Goal: Transaction & Acquisition: Book appointment/travel/reservation

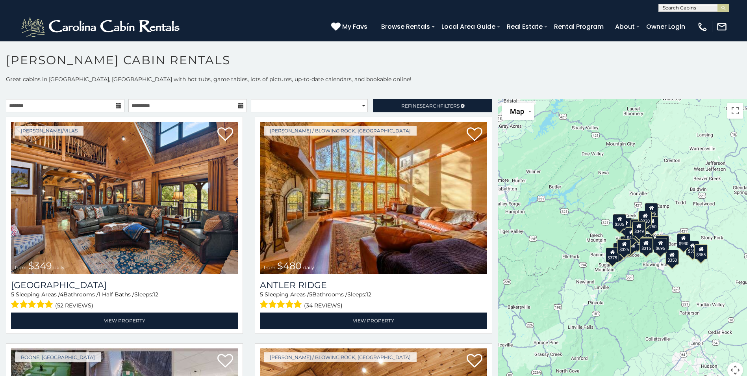
drag, startPoint x: 676, startPoint y: 351, endPoint x: 637, endPoint y: 357, distance: 40.3
click at [637, 357] on div "$349 $480 $525 $315 $355 $675 $635 $930 $400 $451 $330 $400 $485 $460 $395 $255…" at bounding box center [622, 243] width 249 height 288
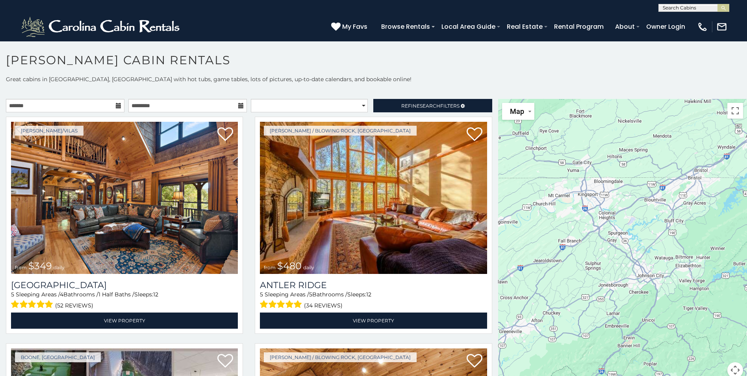
drag, startPoint x: 569, startPoint y: 269, endPoint x: 754, endPoint y: 347, distance: 200.7
click at [747, 347] on html "**********" at bounding box center [373, 190] width 747 height 380
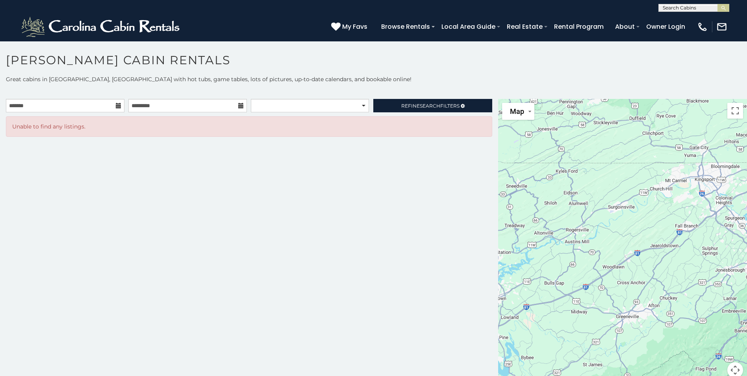
drag, startPoint x: 552, startPoint y: 334, endPoint x: 673, endPoint y: 319, distance: 121.4
click at [673, 319] on div at bounding box center [622, 243] width 249 height 288
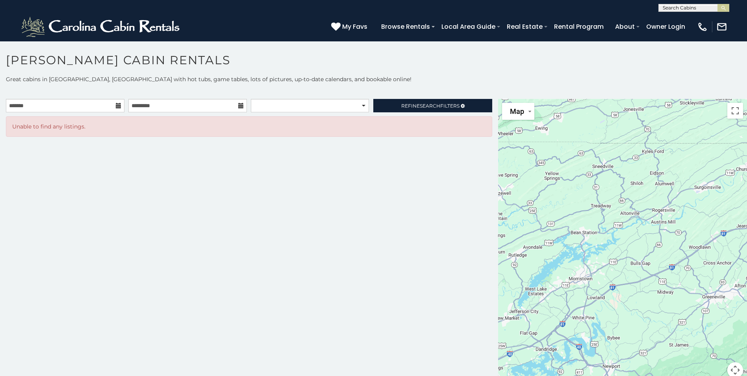
drag, startPoint x: 555, startPoint y: 352, endPoint x: 646, endPoint y: 331, distance: 93.6
click at [646, 331] on div at bounding box center [622, 243] width 249 height 288
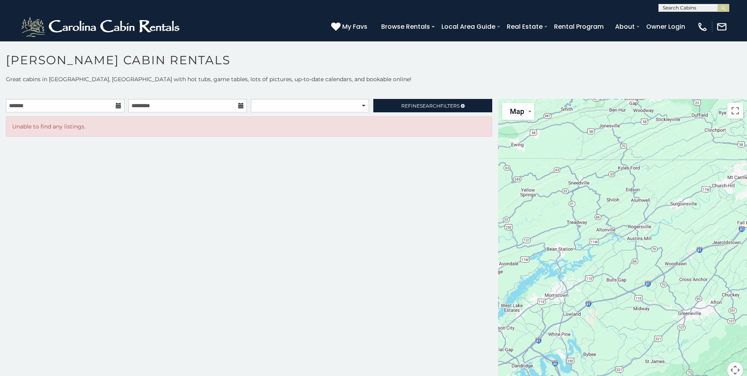
drag, startPoint x: 588, startPoint y: 352, endPoint x: 463, endPoint y: 396, distance: 133.1
click at [463, 375] on html "**********" at bounding box center [373, 190] width 747 height 380
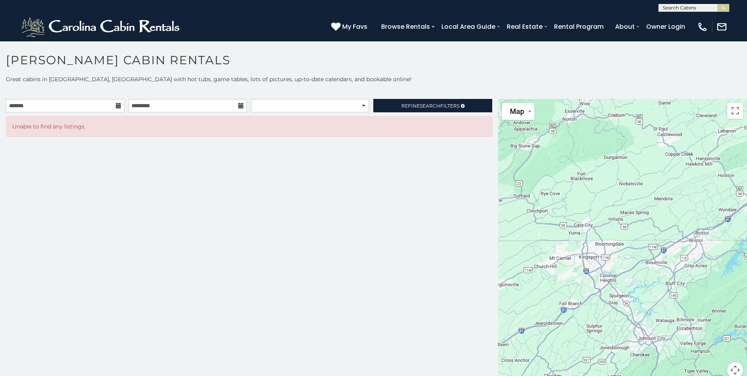
drag, startPoint x: 624, startPoint y: 329, endPoint x: 549, endPoint y: 383, distance: 92.1
click at [549, 375] on html "**********" at bounding box center [373, 190] width 747 height 380
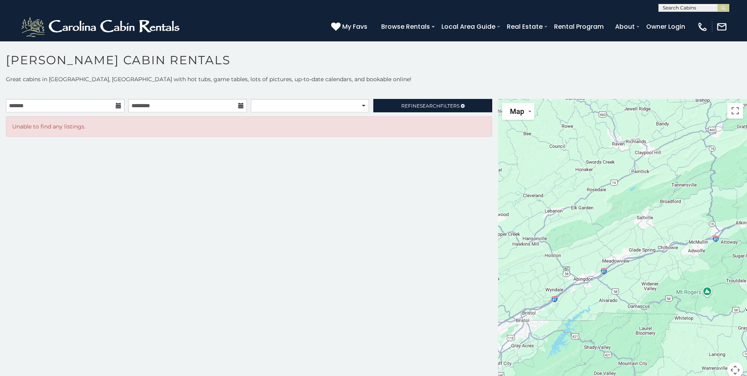
drag, startPoint x: 668, startPoint y: 315, endPoint x: 493, endPoint y: 396, distance: 193.1
click at [493, 375] on html "**********" at bounding box center [373, 190] width 747 height 380
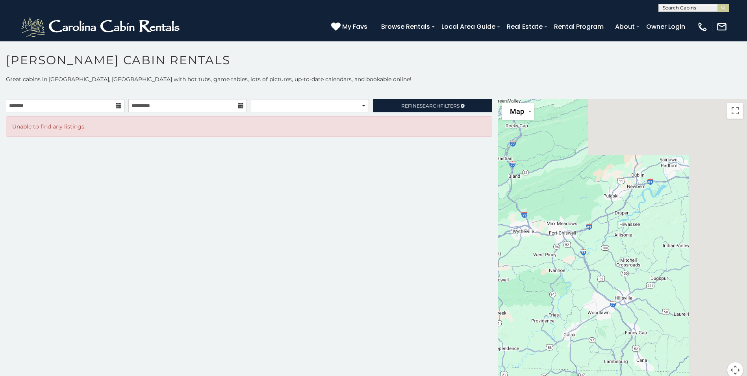
drag, startPoint x: 663, startPoint y: 318, endPoint x: 343, endPoint y: 360, distance: 322.9
click at [343, 99] on main "**********" at bounding box center [373, 99] width 747 height 0
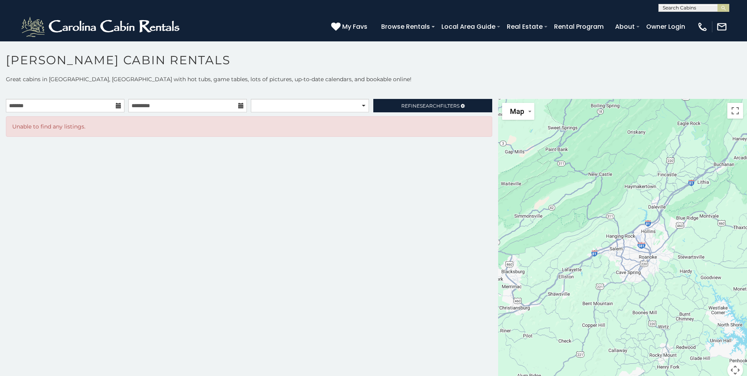
drag, startPoint x: 604, startPoint y: 273, endPoint x: 432, endPoint y: 393, distance: 209.7
click at [432, 375] on html "**********" at bounding box center [373, 190] width 747 height 380
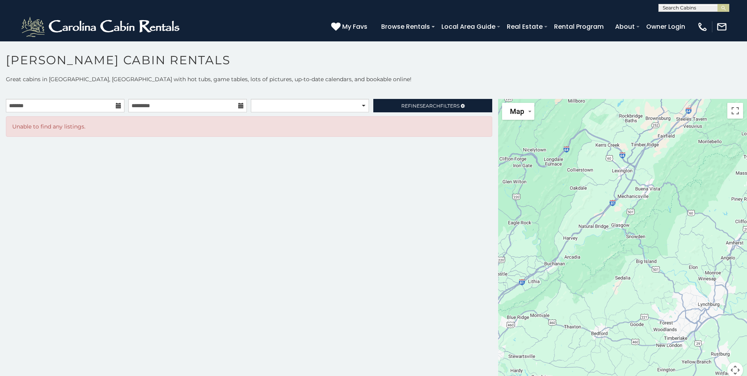
drag, startPoint x: 692, startPoint y: 284, endPoint x: 523, endPoint y: 380, distance: 194.1
click at [523, 375] on html "**********" at bounding box center [373, 190] width 747 height 380
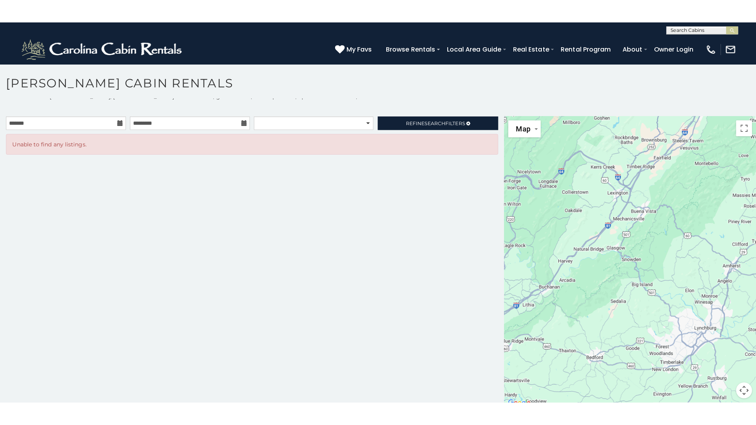
scroll to position [7, 0]
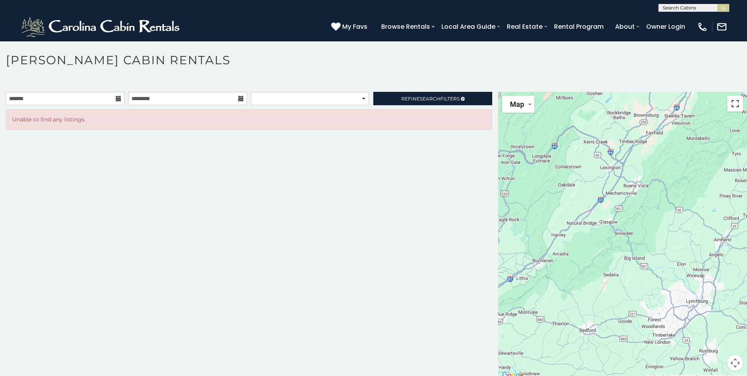
click at [731, 102] on button "Toggle fullscreen view" at bounding box center [735, 104] width 16 height 16
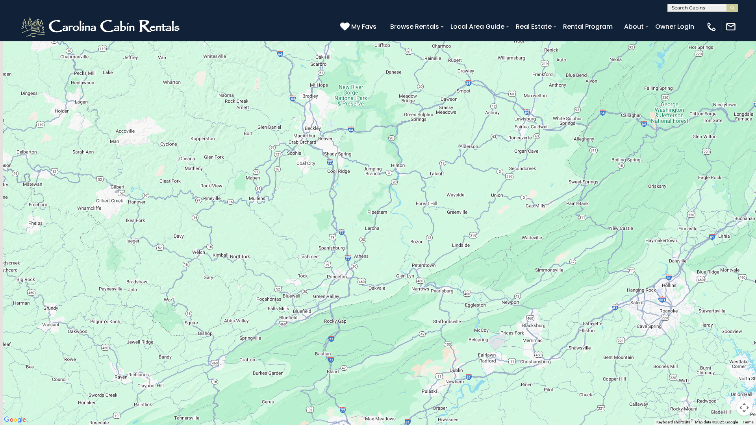
drag, startPoint x: 163, startPoint y: 261, endPoint x: 695, endPoint y: 241, distance: 532.7
click at [690, 242] on div at bounding box center [378, 212] width 756 height 425
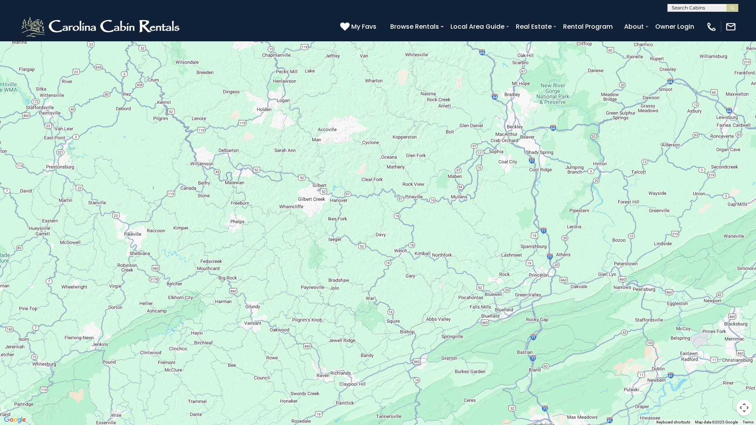
click at [745, 375] on button "Map camera controls" at bounding box center [744, 408] width 16 height 16
click at [726, 375] on button "Zoom out" at bounding box center [725, 408] width 16 height 16
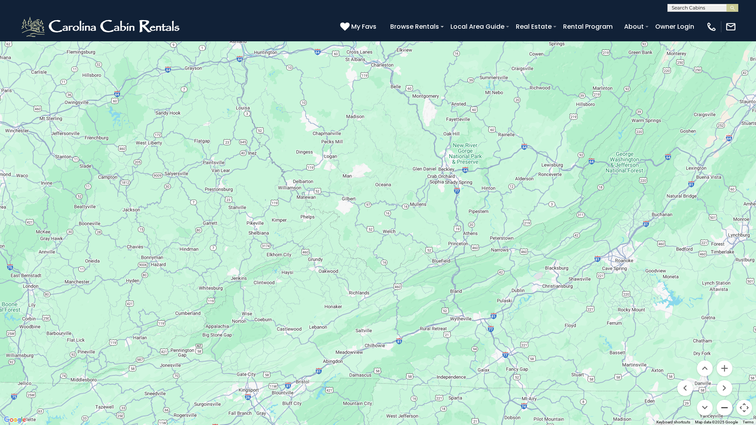
click at [727, 375] on button "Zoom out" at bounding box center [725, 408] width 16 height 16
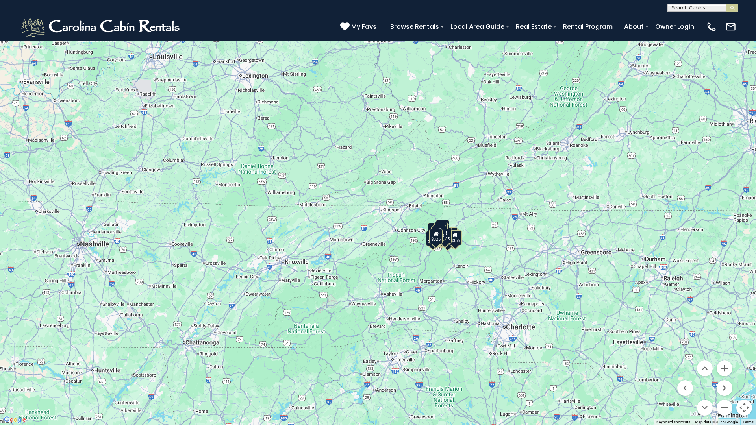
drag, startPoint x: 632, startPoint y: 327, endPoint x: 698, endPoint y: 235, distance: 113.3
click at [698, 235] on div "$349 $480 $525 $315 $355 $675 $635 $930 $400 $451 $330 $400 $485 $460 $395 $255…" at bounding box center [378, 212] width 756 height 425
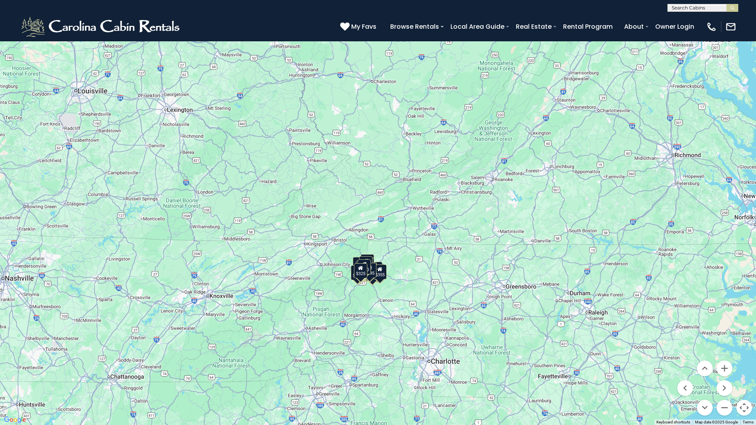
drag, startPoint x: 147, startPoint y: 226, endPoint x: 111, endPoint y: 226, distance: 36.6
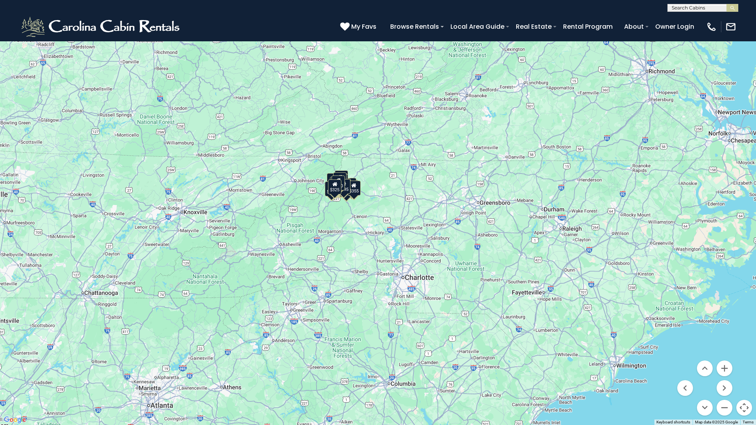
drag, startPoint x: 697, startPoint y: 269, endPoint x: 671, endPoint y: 184, distance: 88.3
click at [671, 184] on div "$349 $480 $525 $315 $355 $675 $635 $930 $400 $451 $330 $400 $485 $460 $395 $255…" at bounding box center [378, 212] width 756 height 425
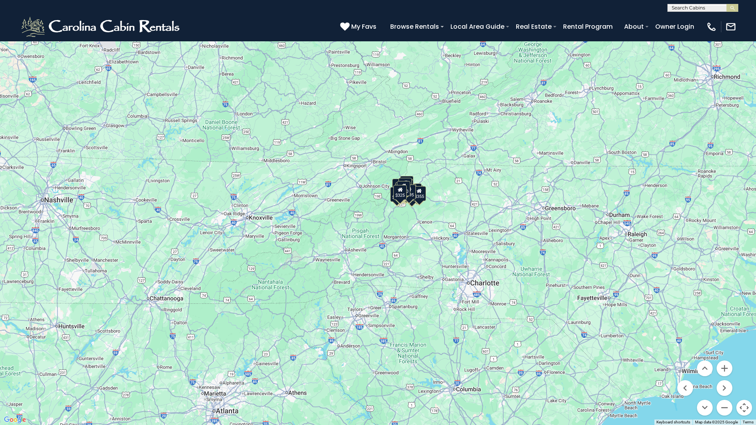
drag, startPoint x: 431, startPoint y: 282, endPoint x: 497, endPoint y: 288, distance: 66.4
click at [497, 288] on div "$349 $480 $525 $315 $355 $675 $635 $930 $400 $451 $330 $400 $485 $460 $395 $255…" at bounding box center [378, 212] width 756 height 425
click at [724, 368] on button "Zoom in" at bounding box center [725, 369] width 16 height 16
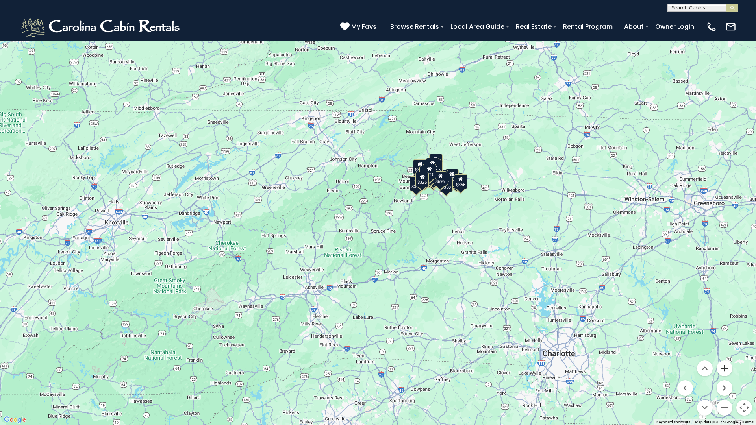
click at [725, 368] on button "Zoom in" at bounding box center [725, 369] width 16 height 16
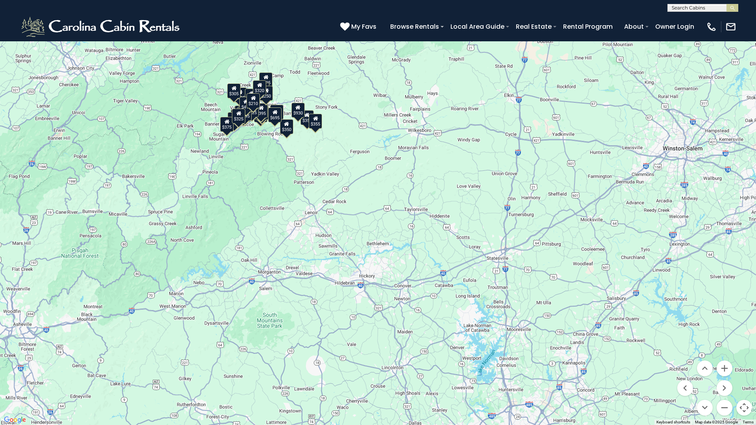
drag, startPoint x: 594, startPoint y: 344, endPoint x: 363, endPoint y: 309, distance: 233.5
click at [364, 309] on div "$349 $480 $525 $315 $355 $675 $635 $930 $400 $451 $330 $400 $485 $460 $395 $255…" at bounding box center [378, 212] width 756 height 425
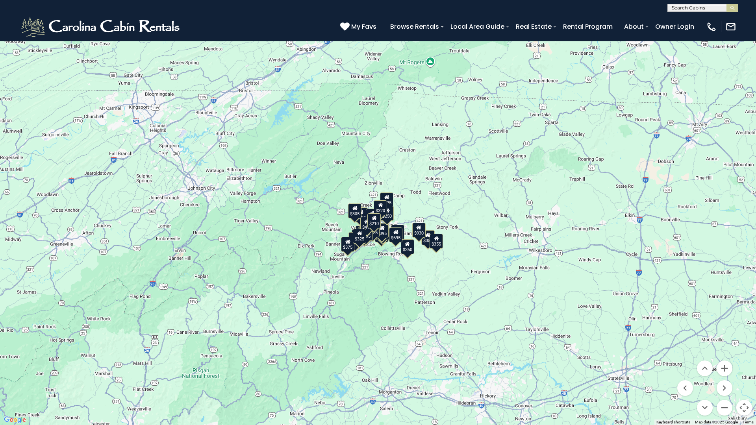
drag, startPoint x: 303, startPoint y: 167, endPoint x: 460, endPoint y: 281, distance: 193.6
click at [428, 283] on div "$349 $480 $525 $315 $355 $675 $635 $930 $400 $451 $330 $400 $485 $460 $395 $255…" at bounding box center [378, 212] width 756 height 425
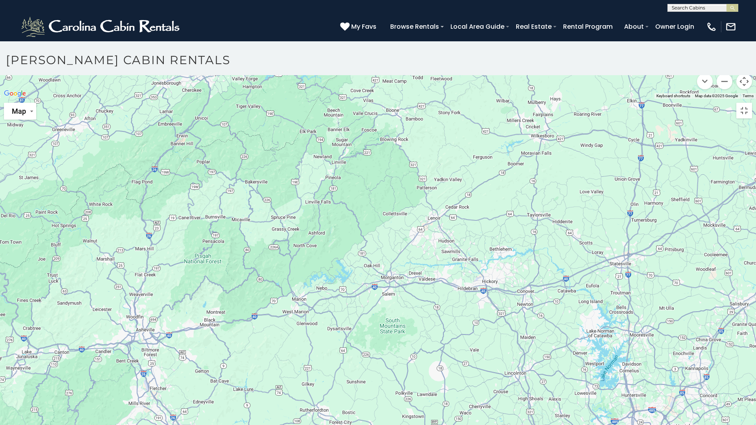
click at [723, 50] on button "Zoom in" at bounding box center [725, 42] width 16 height 16
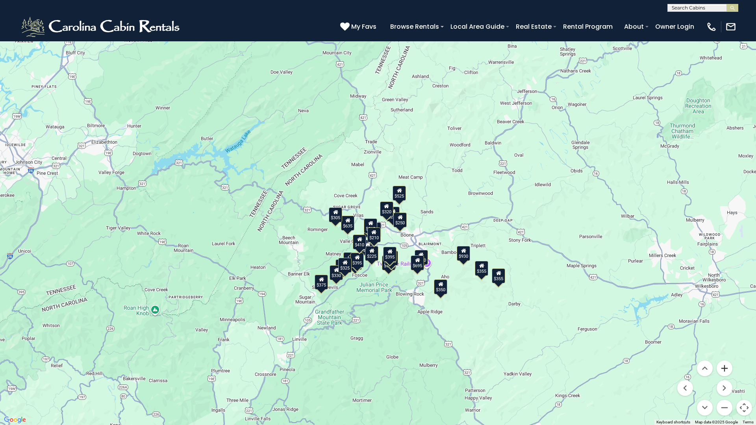
click at [725, 368] on button "Zoom in" at bounding box center [725, 369] width 16 height 16
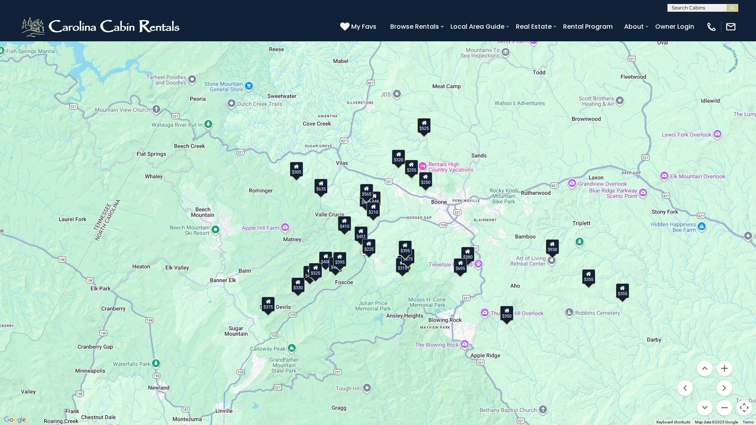
drag, startPoint x: 515, startPoint y: 264, endPoint x: 519, endPoint y: 204, distance: 59.6
click at [519, 204] on div "$349 $480 $525 $315 $355 $675 $635 $930 $400 $451 $330 $400 $485 $460 $395 $255…" at bounding box center [378, 212] width 756 height 425
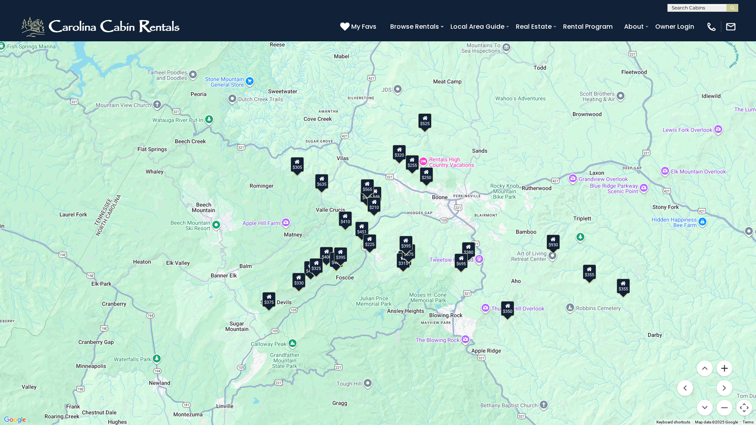
click at [723, 368] on button "Zoom in" at bounding box center [725, 369] width 16 height 16
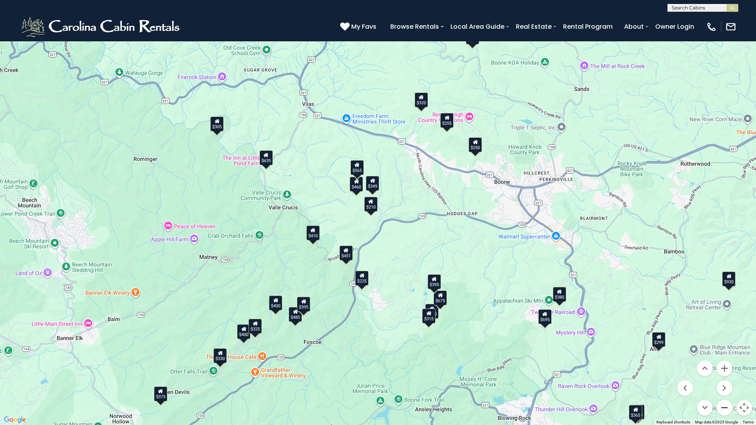
click at [723, 375] on button "Zoom out" at bounding box center [725, 408] width 16 height 16
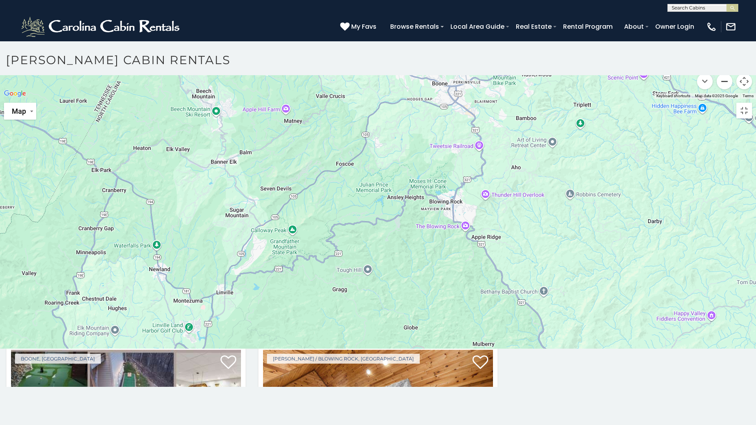
click at [723, 89] on button "Zoom out" at bounding box center [725, 82] width 16 height 16
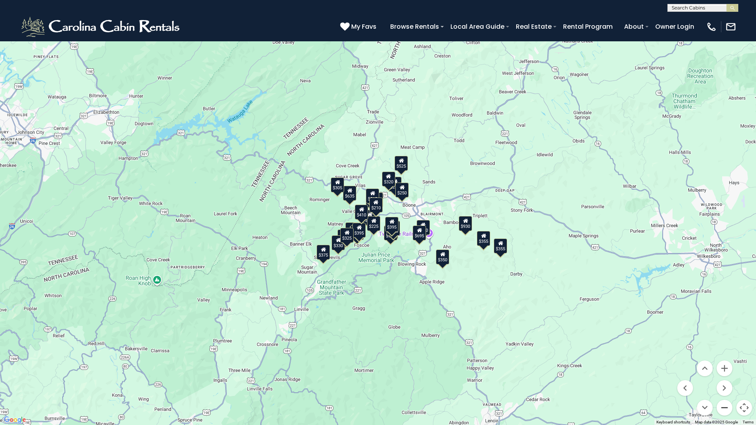
click at [723, 375] on button "Zoom out" at bounding box center [725, 408] width 16 height 16
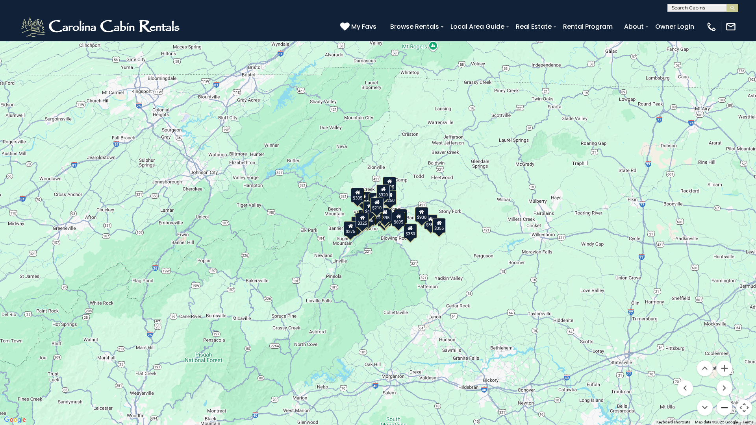
click at [724, 375] on button "Zoom out" at bounding box center [725, 408] width 16 height 16
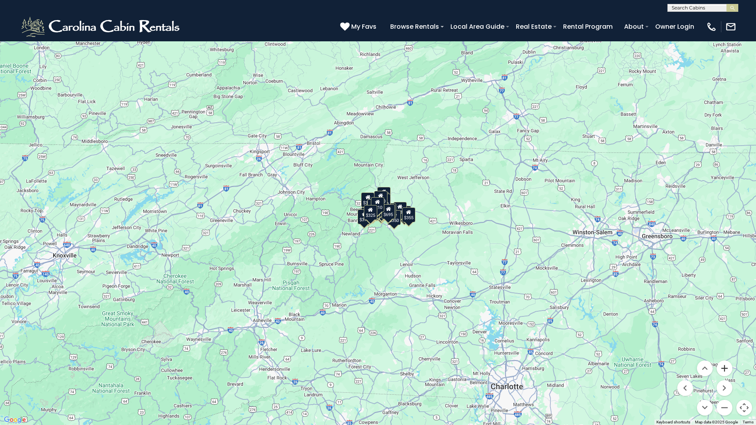
click at [725, 367] on button "Zoom in" at bounding box center [725, 369] width 16 height 16
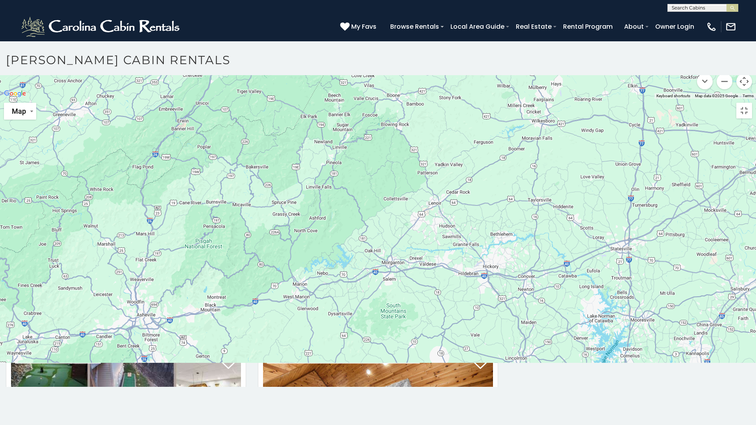
click at [725, 50] on button "Zoom in" at bounding box center [725, 42] width 16 height 16
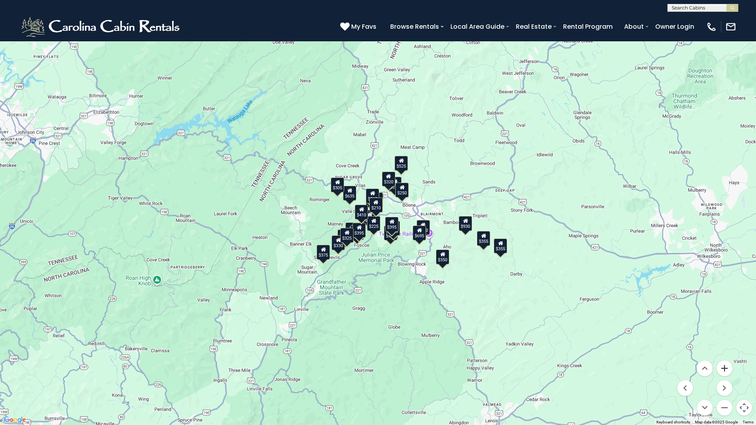
click at [727, 367] on button "Zoom in" at bounding box center [725, 369] width 16 height 16
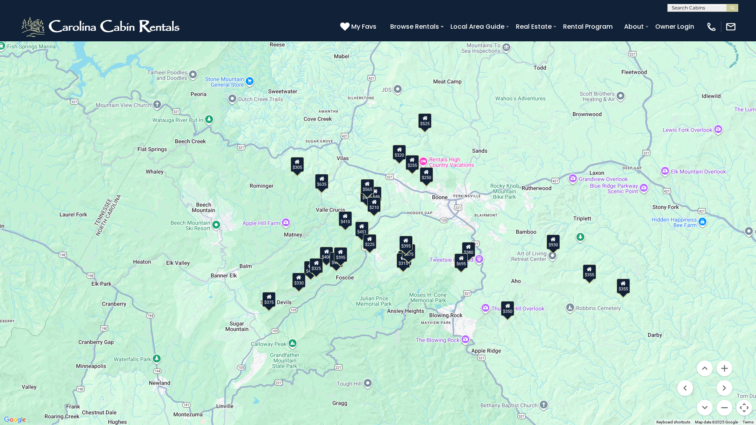
click at [506, 310] on div "$350" at bounding box center [507, 308] width 13 height 15
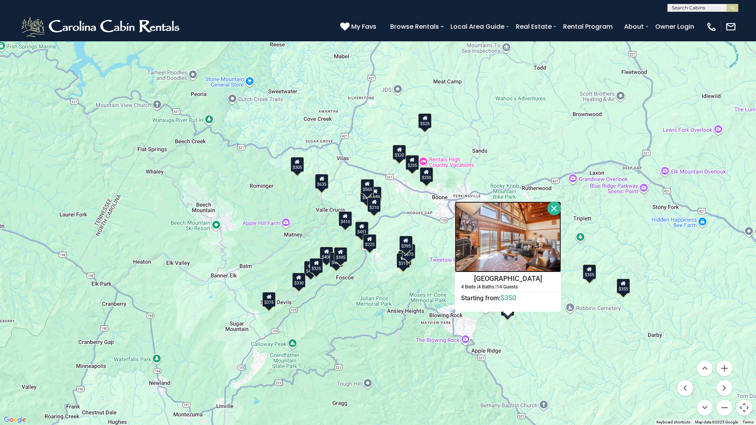
click at [500, 251] on img at bounding box center [508, 237] width 106 height 71
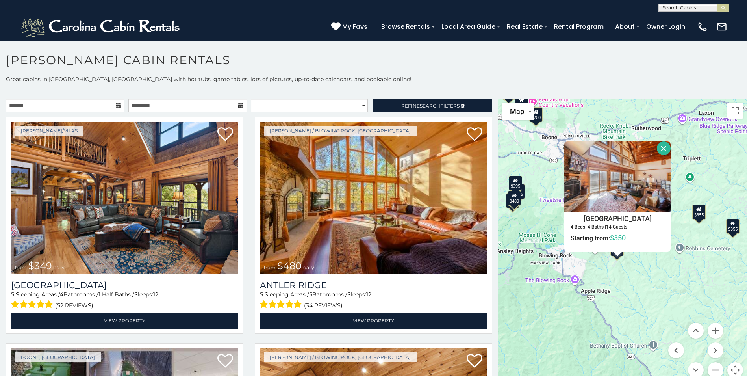
drag, startPoint x: 599, startPoint y: 146, endPoint x: 464, endPoint y: 55, distance: 162.0
click at [464, 55] on div "**********" at bounding box center [373, 216] width 747 height 327
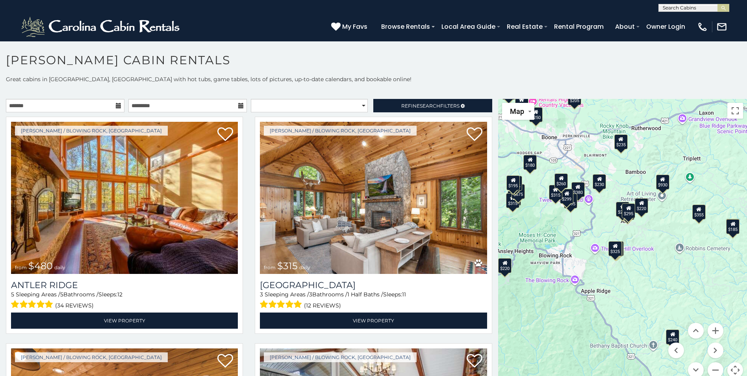
click at [620, 245] on div "$350" at bounding box center [616, 248] width 13 height 15
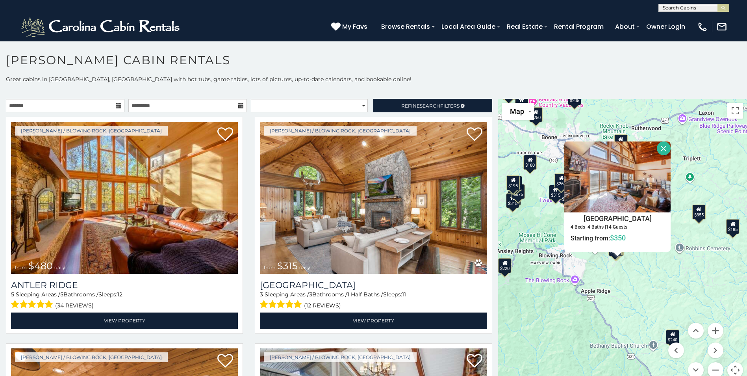
click at [617, 276] on div "$480 $315 $355 $675 $930 $395 $255 $350 $380 $250 $320 $355 $695 $299 $365 $299…" at bounding box center [622, 243] width 249 height 288
click at [590, 259] on div "$480 $315 $355 $675 $930 $395 $255 $350 $380 $250 $320 $355 $695 $299 $365 $299…" at bounding box center [622, 243] width 249 height 288
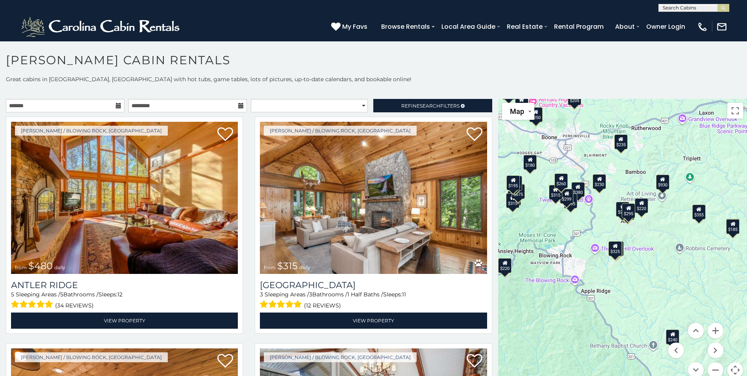
drag, startPoint x: 610, startPoint y: 251, endPoint x: 623, endPoint y: 261, distance: 16.9
click at [712, 329] on button "Zoom in" at bounding box center [716, 330] width 16 height 16
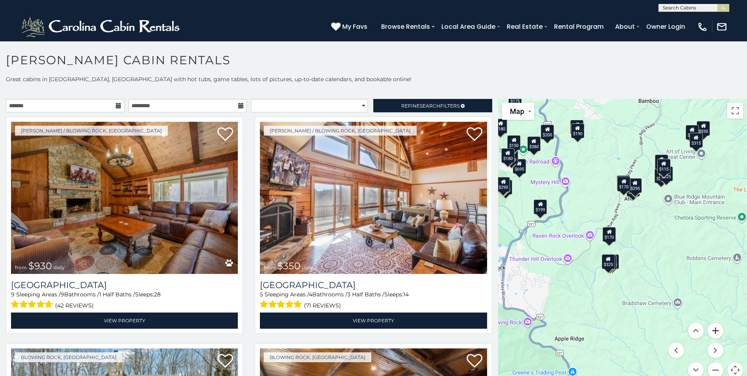
click at [714, 326] on button "Zoom in" at bounding box center [716, 330] width 16 height 16
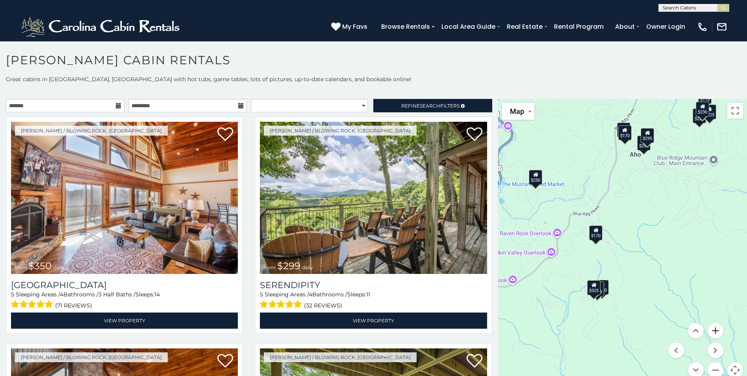
click at [714, 327] on button "Zoom in" at bounding box center [716, 330] width 16 height 16
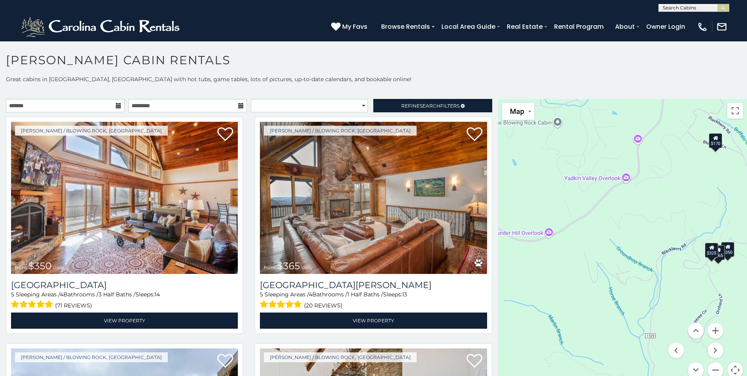
drag, startPoint x: 539, startPoint y: 268, endPoint x: 660, endPoint y: 182, distance: 148.5
click at [664, 182] on div "$350 $365 $325 $170" at bounding box center [622, 243] width 249 height 288
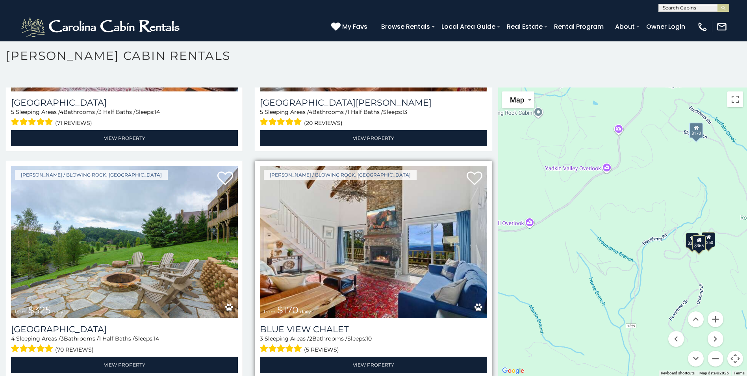
scroll to position [178, 0]
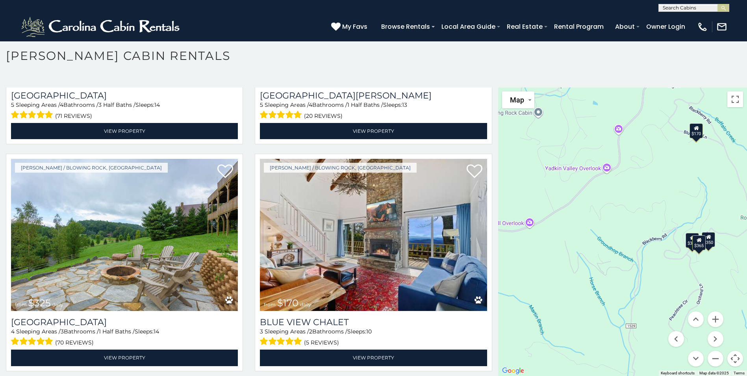
click at [498, 373] on div "$350 $365 $325 $170" at bounding box center [622, 231] width 249 height 288
click at [686, 240] on div "$325" at bounding box center [692, 240] width 13 height 15
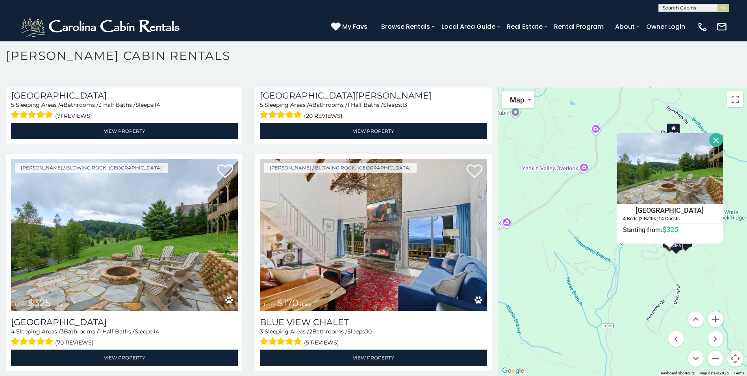
click at [677, 249] on div "$365" at bounding box center [675, 242] width 13 height 15
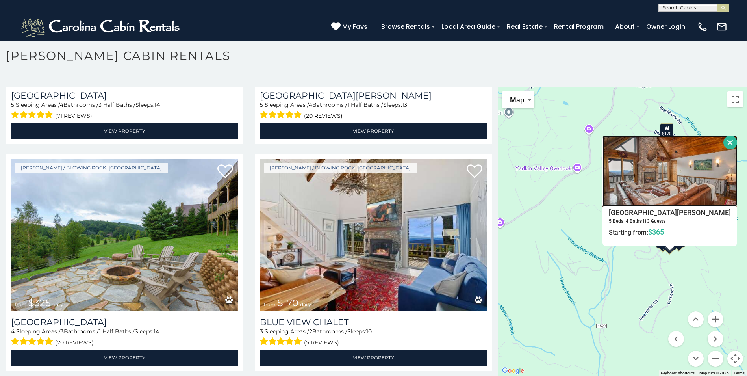
click at [663, 186] on img at bounding box center [669, 170] width 135 height 71
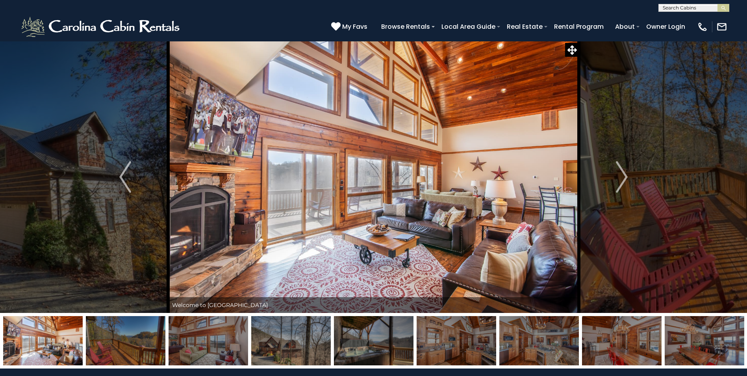
drag, startPoint x: 407, startPoint y: 189, endPoint x: 516, endPoint y: 154, distance: 114.0
click at [516, 154] on img at bounding box center [373, 177] width 411 height 272
click at [624, 178] on img "Next" at bounding box center [622, 177] width 12 height 32
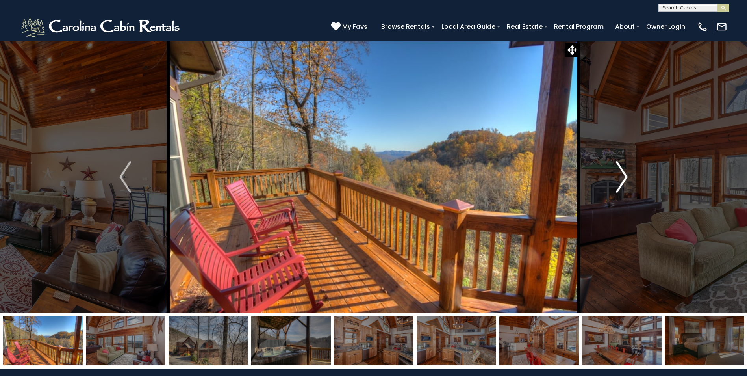
click at [628, 176] on button "Next" at bounding box center [622, 177] width 86 height 272
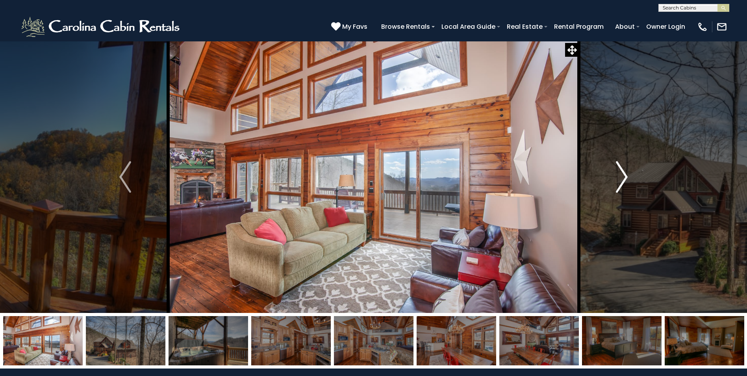
click at [624, 176] on img "Next" at bounding box center [622, 177] width 12 height 32
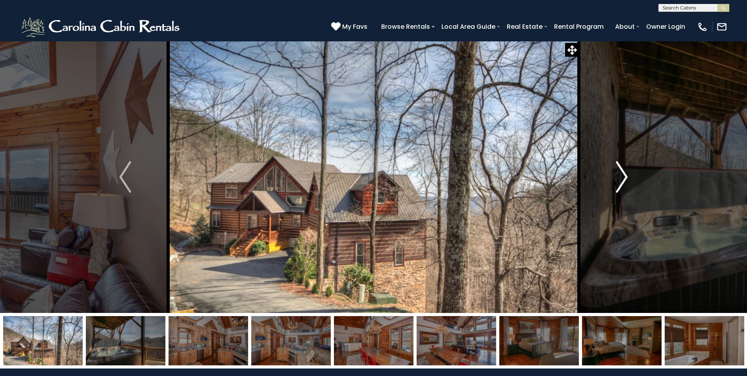
click at [626, 176] on img "Next" at bounding box center [622, 177] width 12 height 32
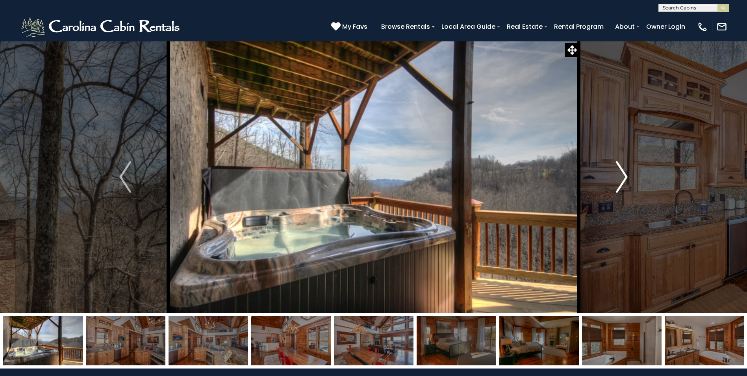
click at [626, 176] on img "Next" at bounding box center [622, 177] width 12 height 32
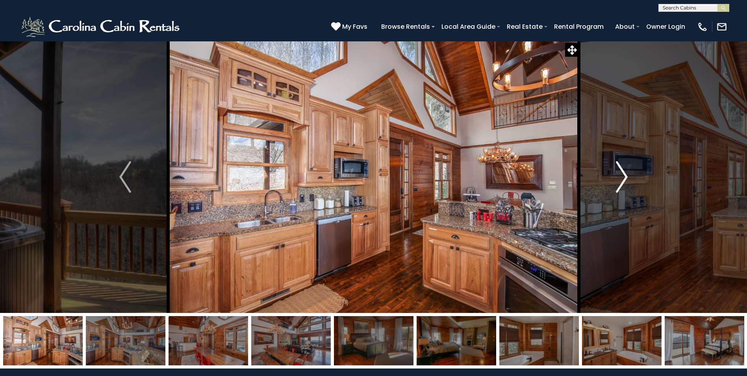
click at [626, 176] on img "Next" at bounding box center [622, 177] width 12 height 32
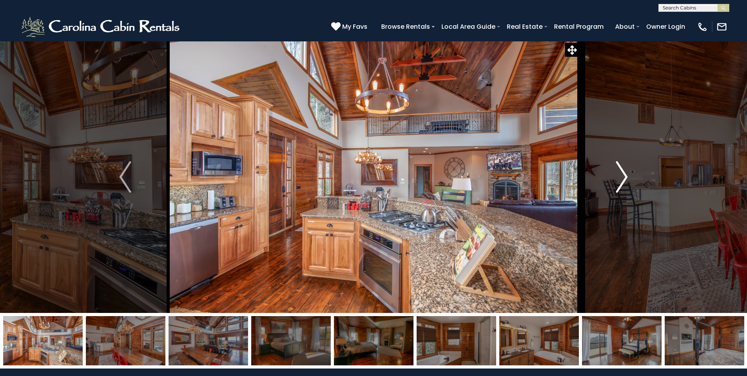
click at [626, 176] on img "Next" at bounding box center [622, 177] width 12 height 32
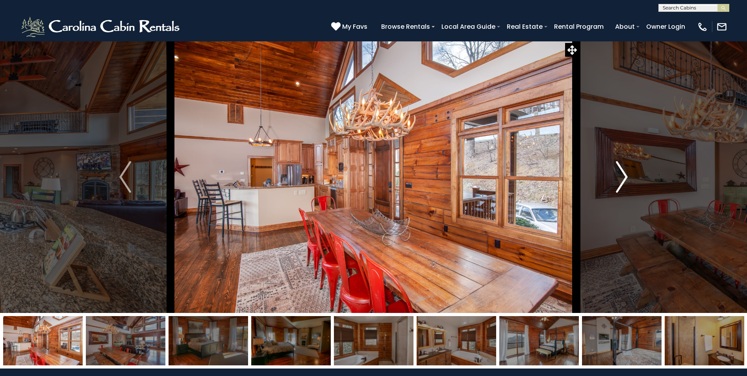
click at [626, 177] on img "Next" at bounding box center [622, 177] width 12 height 32
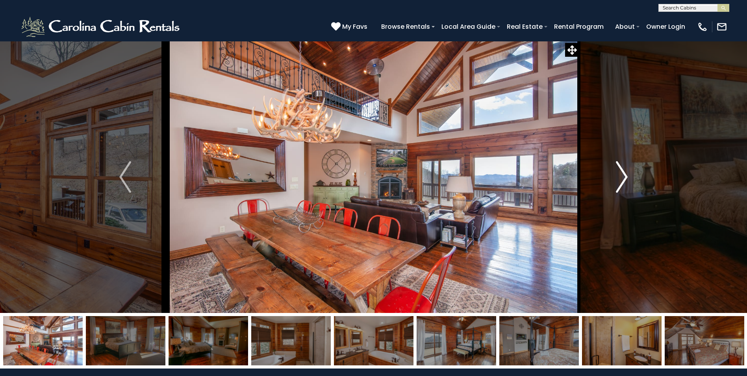
click at [626, 179] on img "Next" at bounding box center [622, 177] width 12 height 32
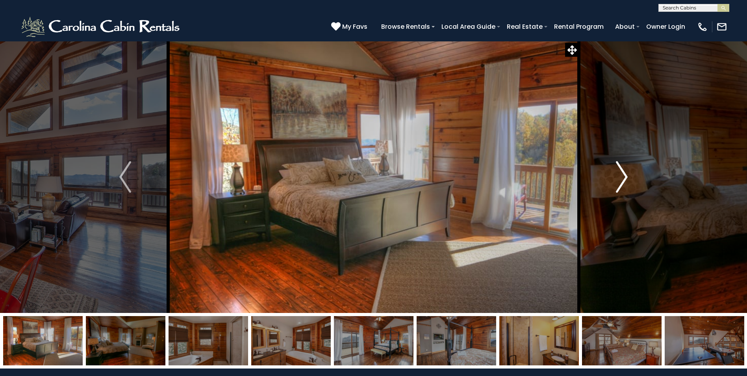
click at [626, 179] on img "Next" at bounding box center [622, 177] width 12 height 32
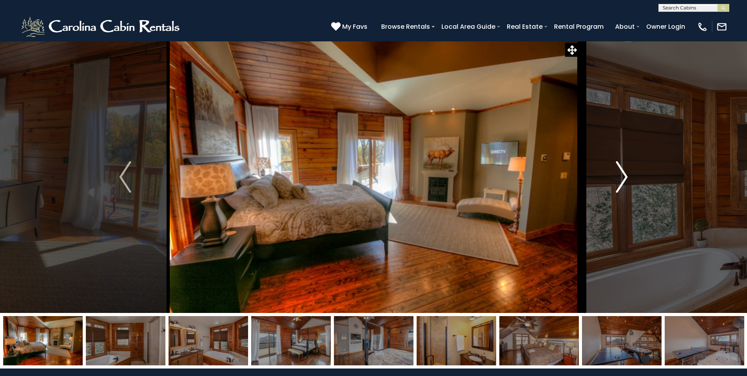
click at [626, 179] on img "Next" at bounding box center [622, 177] width 12 height 32
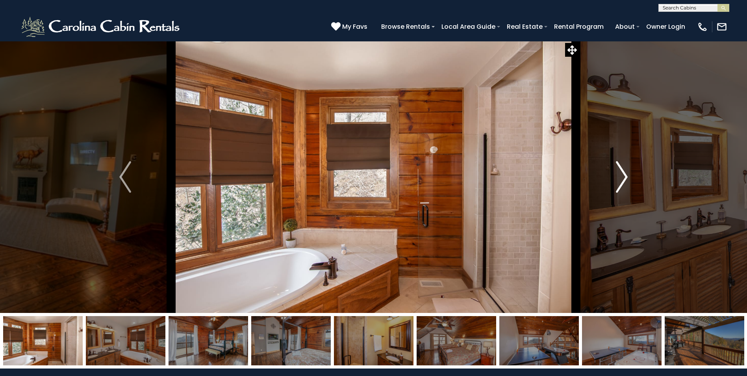
click at [625, 179] on img "Next" at bounding box center [622, 177] width 12 height 32
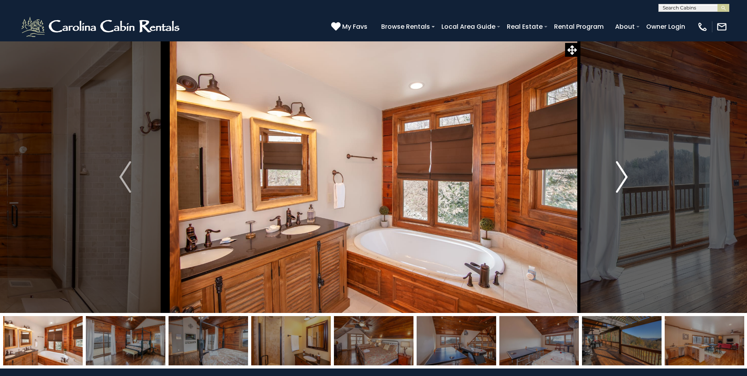
click at [625, 179] on img "Next" at bounding box center [622, 177] width 12 height 32
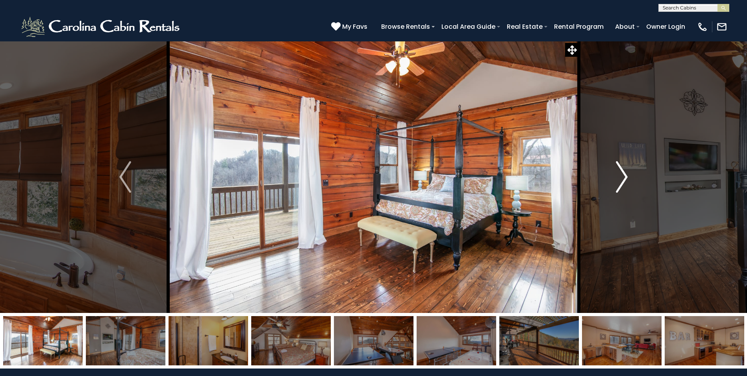
click at [624, 179] on img "Next" at bounding box center [622, 177] width 12 height 32
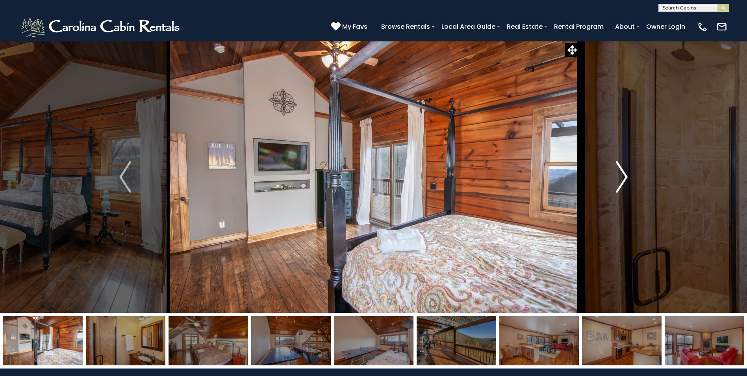
click at [621, 179] on img "Next" at bounding box center [622, 177] width 12 height 32
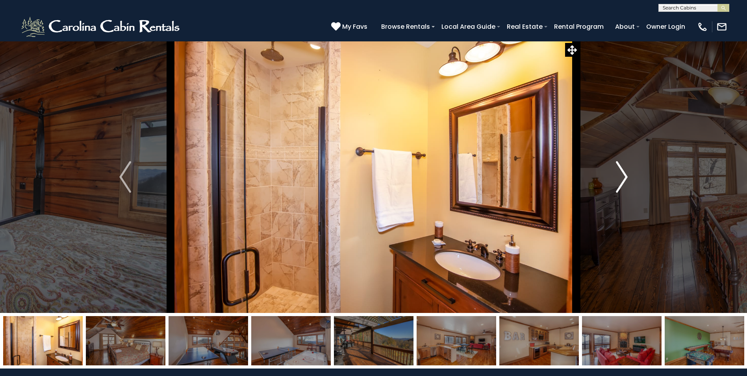
click at [621, 179] on img "Next" at bounding box center [622, 177] width 12 height 32
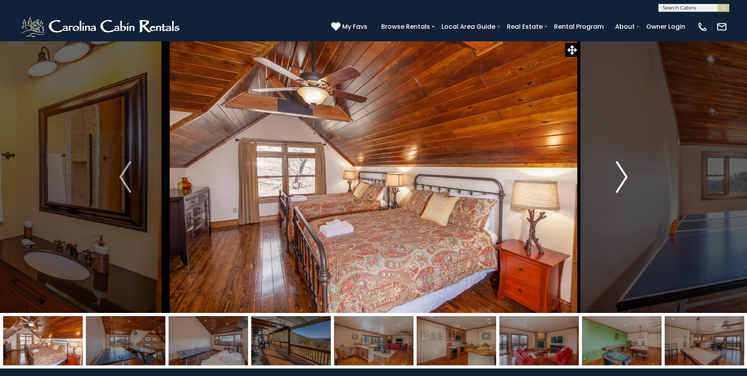
click at [621, 178] on img "Next" at bounding box center [622, 177] width 12 height 32
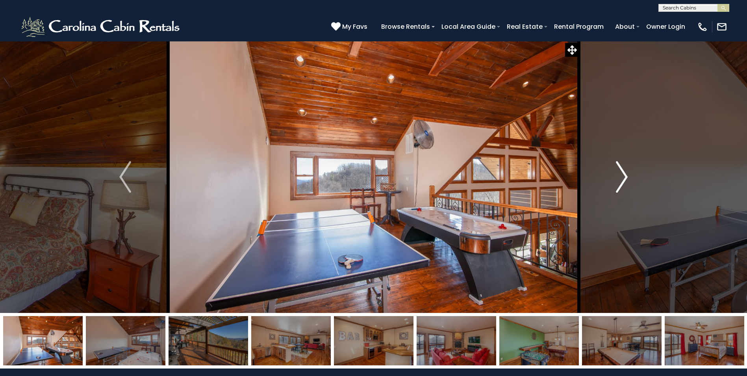
click at [621, 177] on img "Next" at bounding box center [622, 177] width 12 height 32
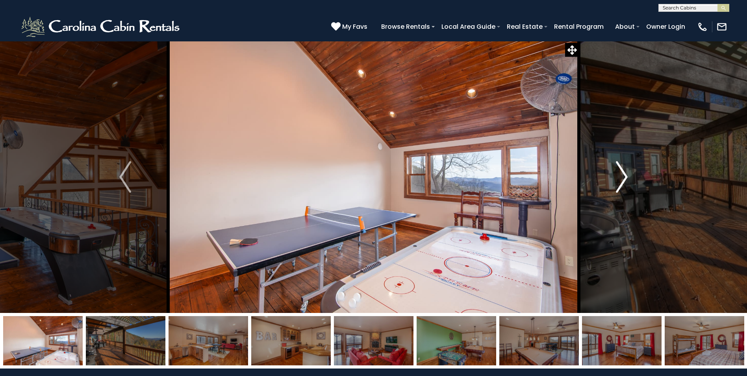
click at [628, 175] on img "Next" at bounding box center [622, 177] width 12 height 32
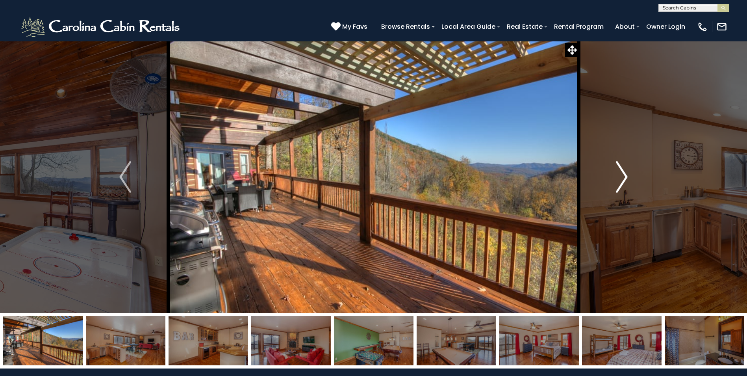
click at [620, 176] on img "Next" at bounding box center [622, 177] width 12 height 32
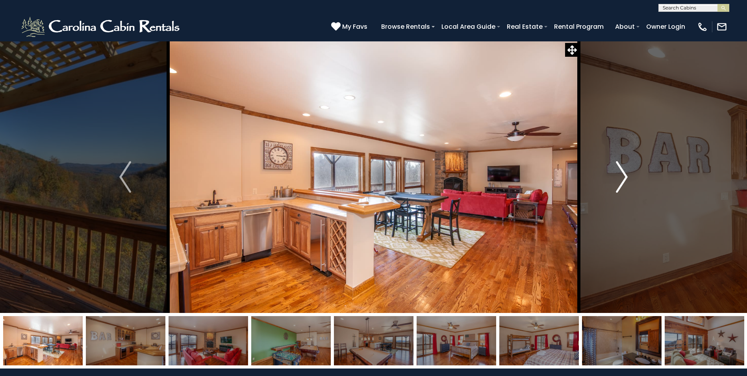
click at [621, 176] on img "Next" at bounding box center [622, 177] width 12 height 32
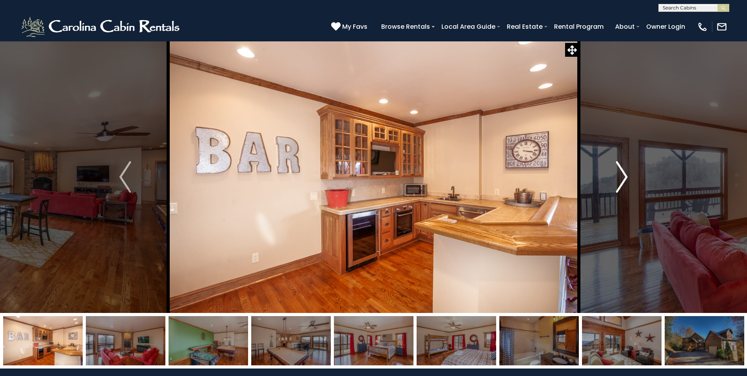
click at [623, 176] on img "Next" at bounding box center [622, 177] width 12 height 32
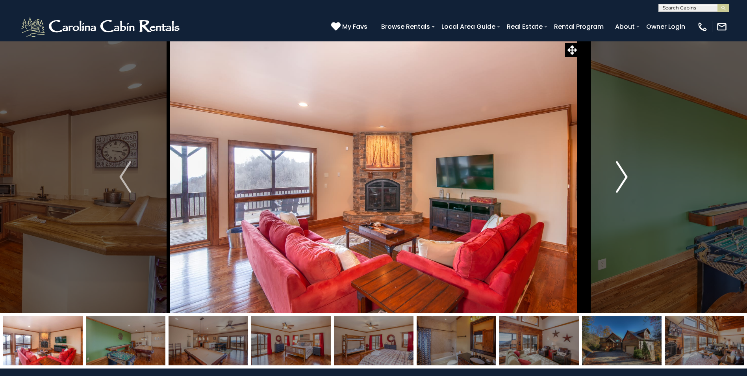
click at [624, 176] on img "Next" at bounding box center [622, 177] width 12 height 32
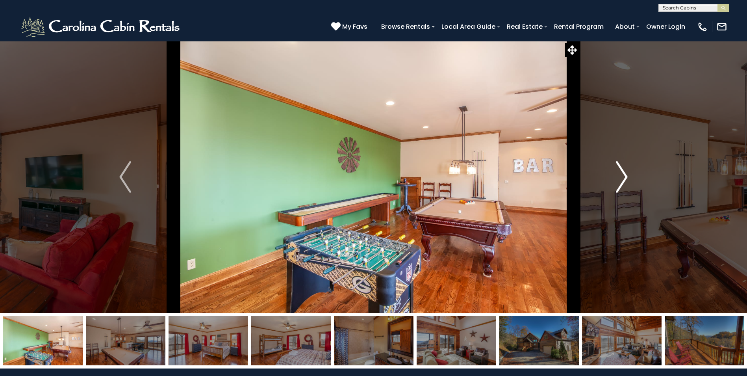
click at [624, 175] on img "Next" at bounding box center [622, 177] width 12 height 32
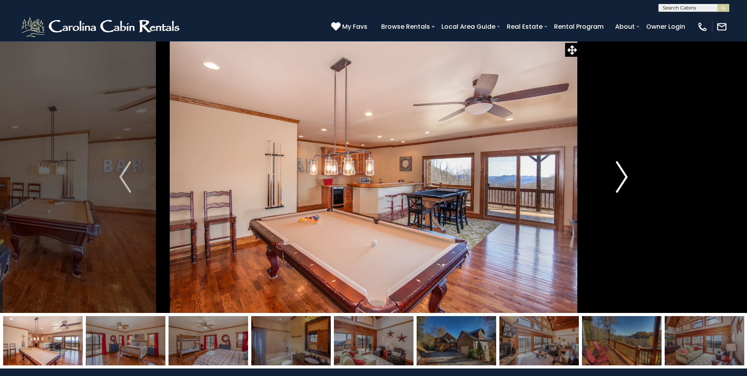
click at [624, 174] on img "Next" at bounding box center [622, 177] width 12 height 32
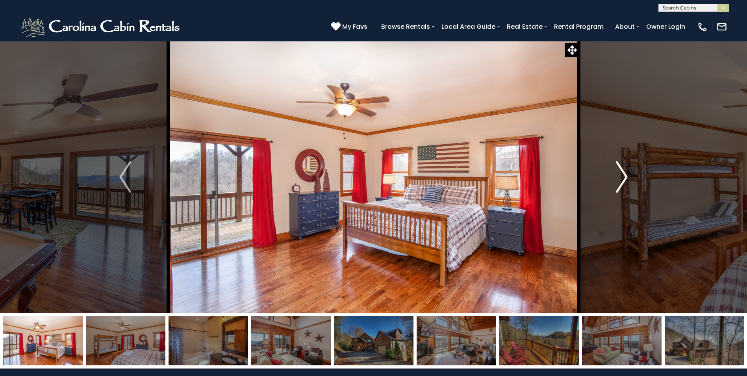
click at [624, 173] on img "Next" at bounding box center [622, 177] width 12 height 32
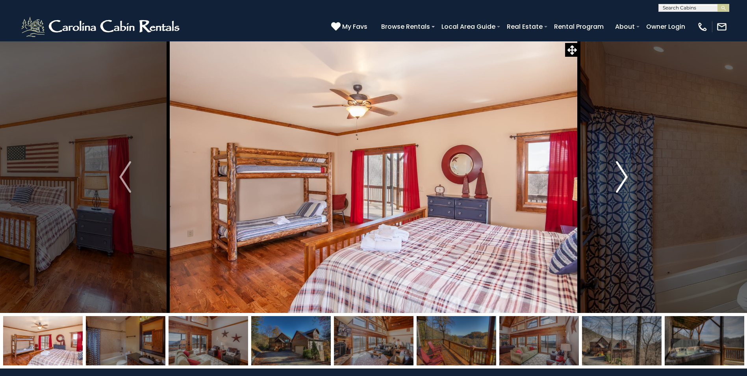
click at [628, 175] on img "Next" at bounding box center [622, 177] width 12 height 32
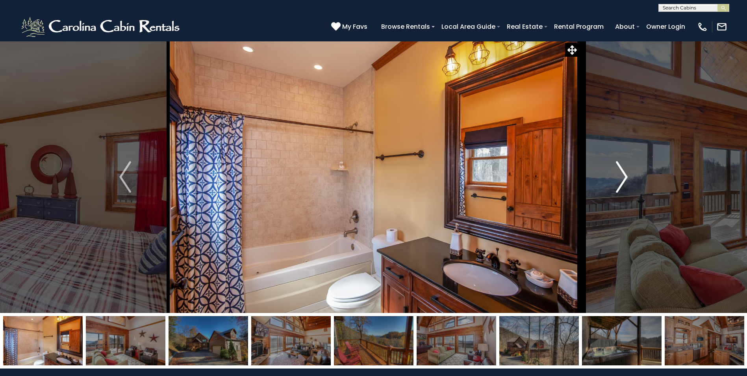
click at [626, 174] on img "Next" at bounding box center [622, 177] width 12 height 32
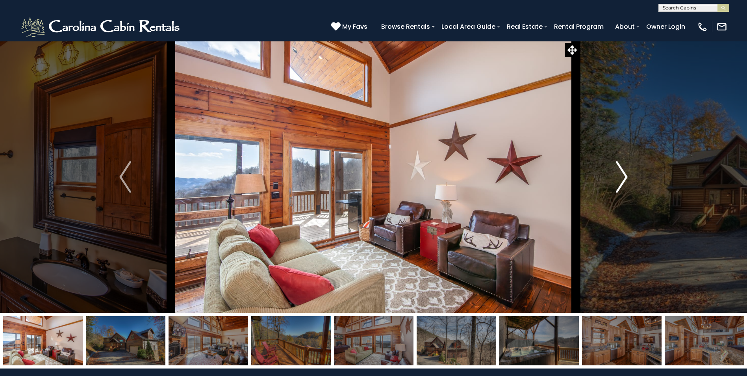
click at [626, 174] on img "Next" at bounding box center [622, 177] width 12 height 32
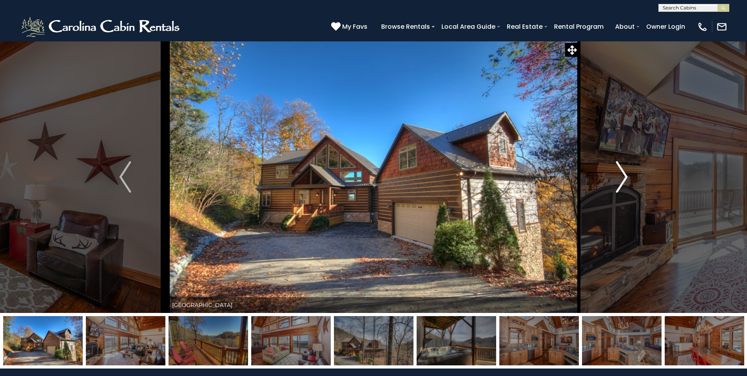
click at [627, 176] on img "Next" at bounding box center [622, 177] width 12 height 32
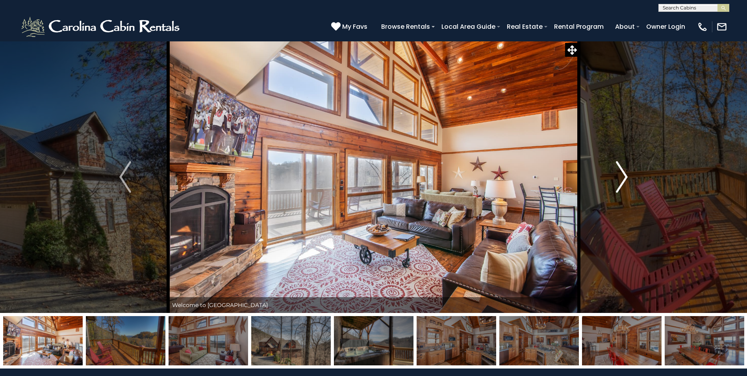
click at [626, 176] on img "Next" at bounding box center [622, 177] width 12 height 32
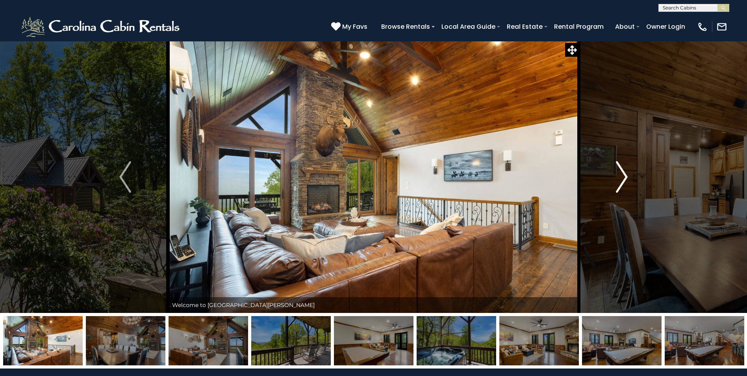
click at [625, 174] on img "Next" at bounding box center [622, 177] width 12 height 32
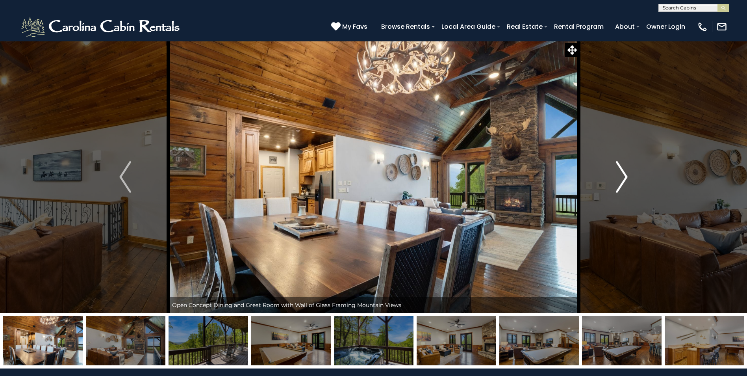
click at [625, 174] on img "Next" at bounding box center [622, 177] width 12 height 32
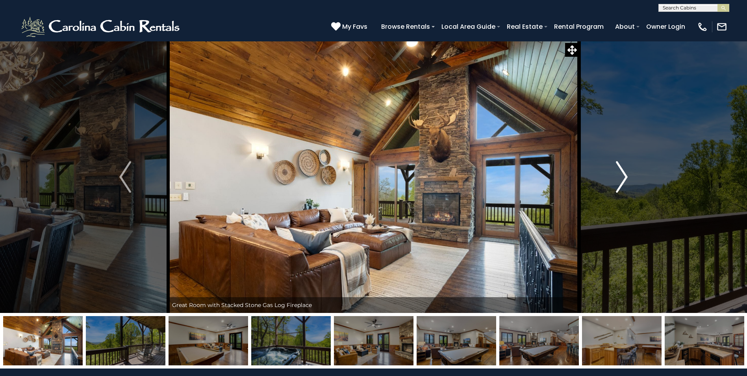
click at [625, 174] on img "Next" at bounding box center [622, 177] width 12 height 32
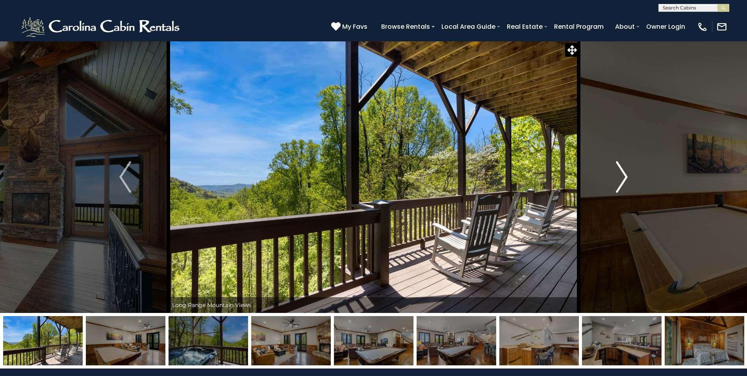
click at [625, 174] on img "Next" at bounding box center [622, 177] width 12 height 32
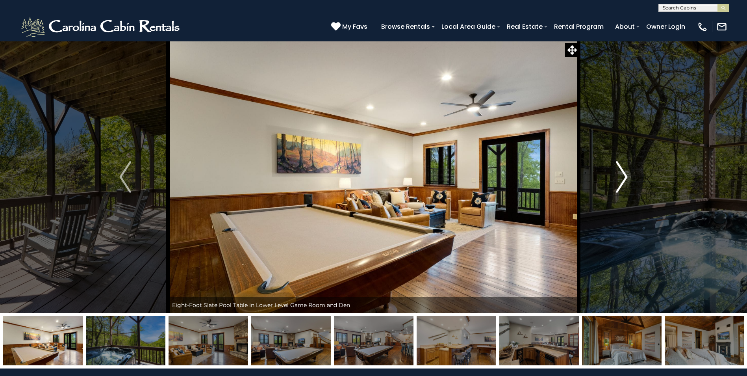
click at [626, 174] on img "Next" at bounding box center [622, 177] width 12 height 32
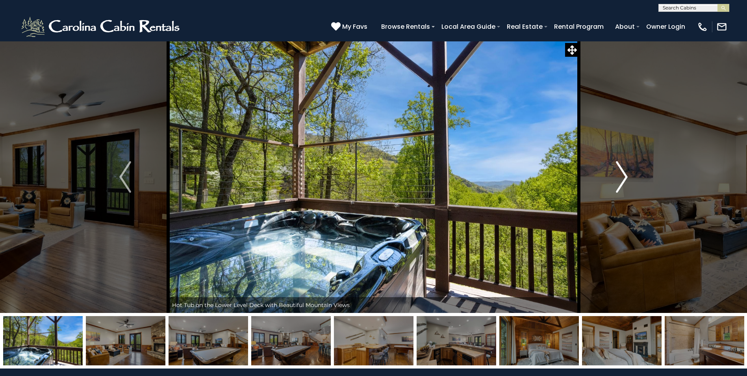
click at [626, 174] on img "Next" at bounding box center [622, 177] width 12 height 32
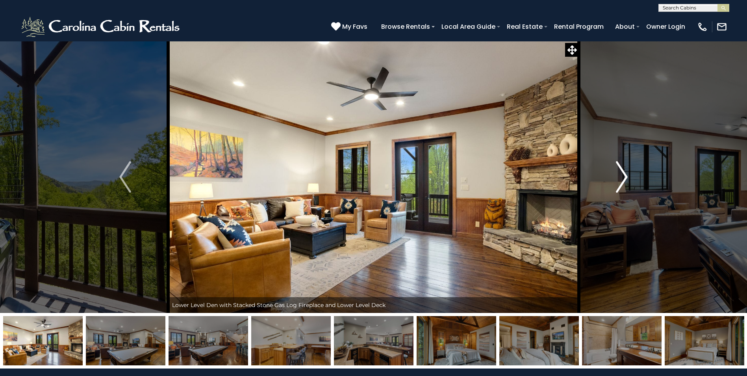
click at [627, 174] on img "Next" at bounding box center [622, 177] width 12 height 32
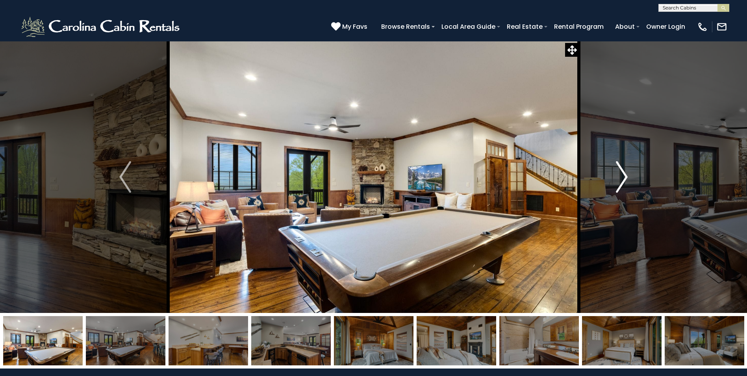
click at [627, 174] on img "Next" at bounding box center [622, 177] width 12 height 32
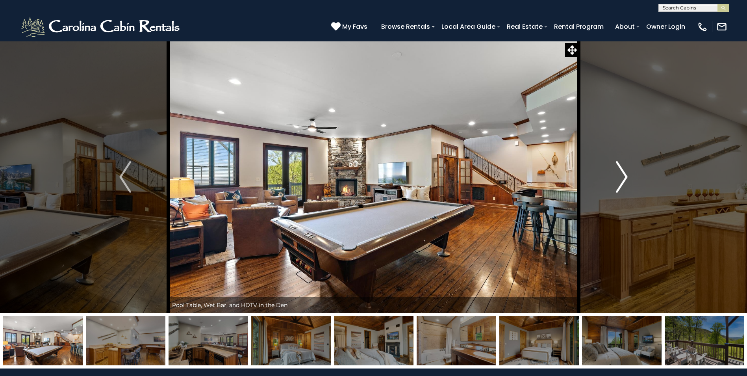
click at [627, 175] on img "Next" at bounding box center [622, 177] width 12 height 32
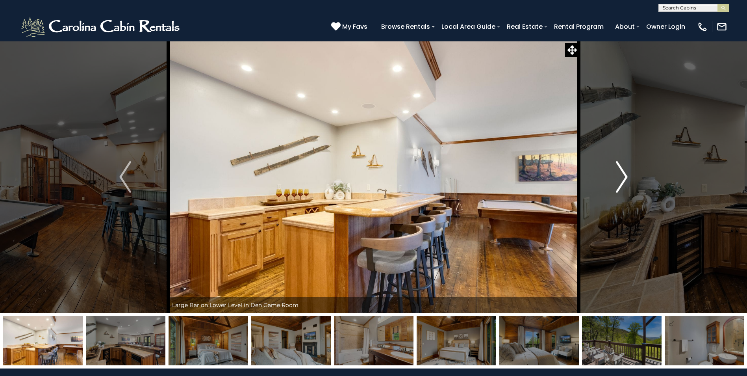
click at [627, 175] on img "Next" at bounding box center [622, 177] width 12 height 32
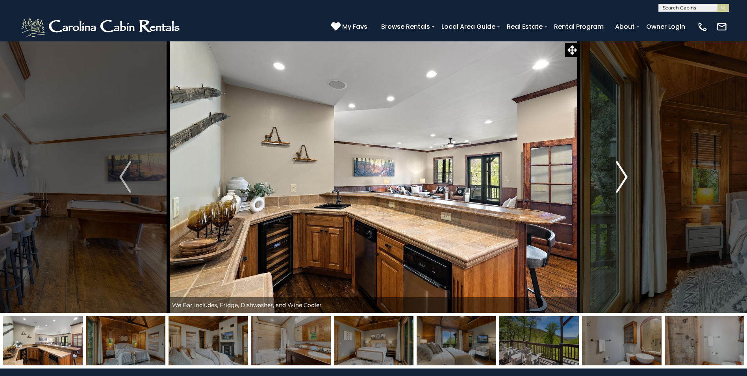
click at [627, 175] on img "Next" at bounding box center [622, 177] width 12 height 32
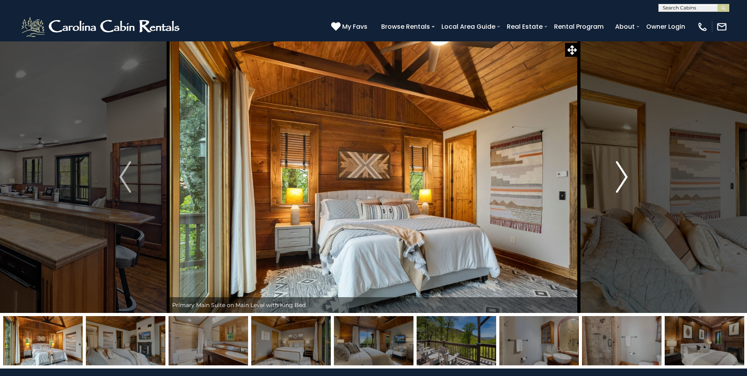
click at [628, 175] on button "Next" at bounding box center [622, 177] width 86 height 272
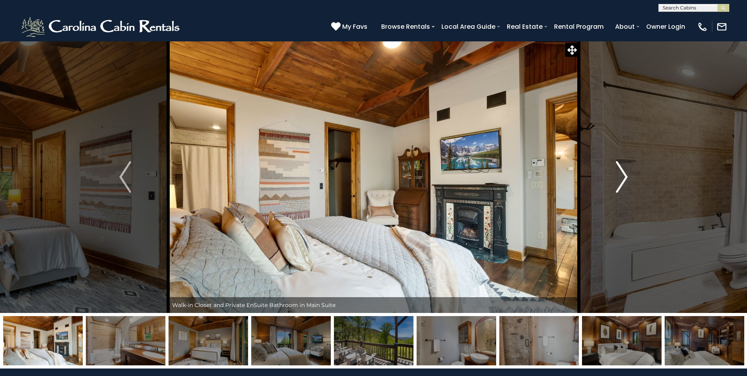
click at [628, 174] on button "Next" at bounding box center [622, 177] width 86 height 272
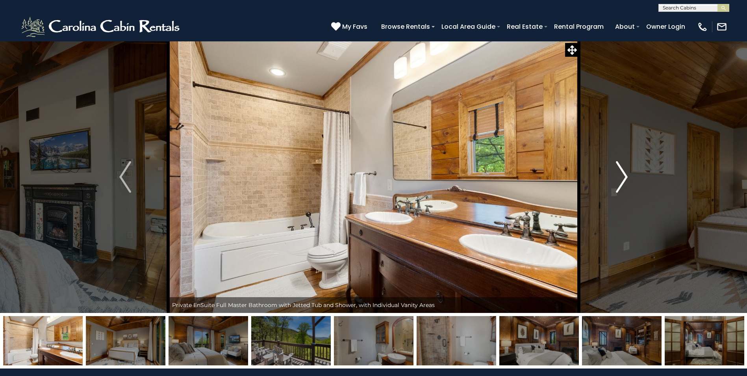
click at [629, 174] on button "Next" at bounding box center [622, 177] width 86 height 272
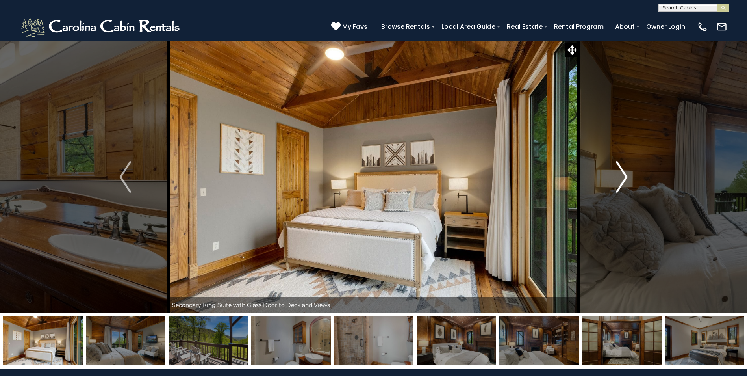
click at [629, 174] on button "Next" at bounding box center [622, 177] width 86 height 272
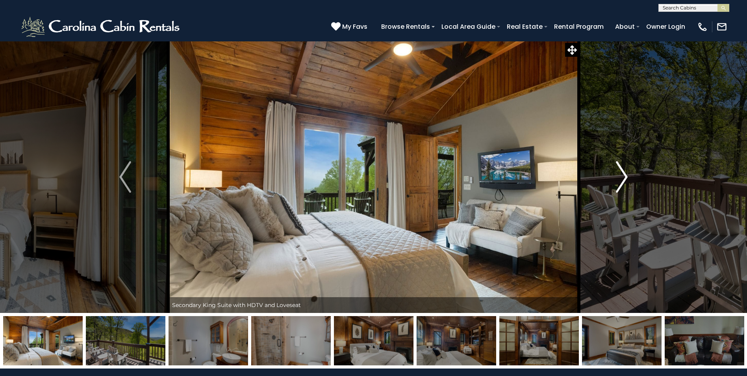
click at [630, 174] on button "Next" at bounding box center [622, 177] width 86 height 272
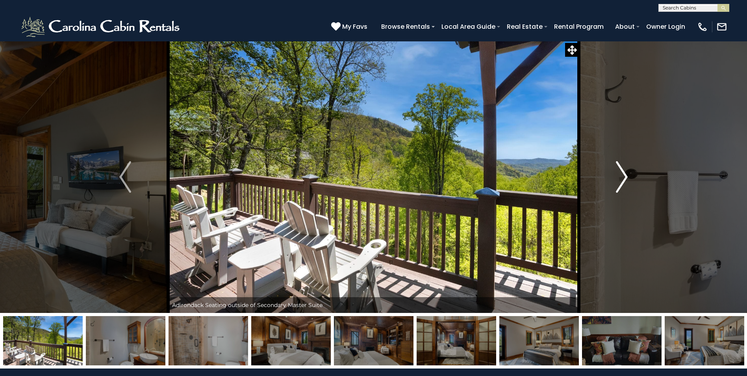
click at [630, 174] on button "Next" at bounding box center [622, 177] width 86 height 272
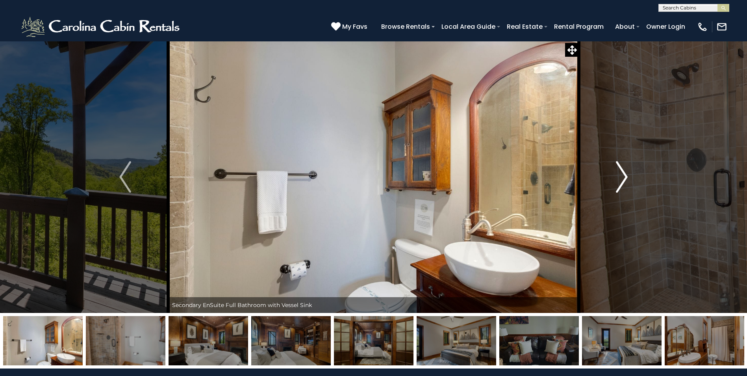
click at [629, 175] on button "Next" at bounding box center [622, 177] width 86 height 272
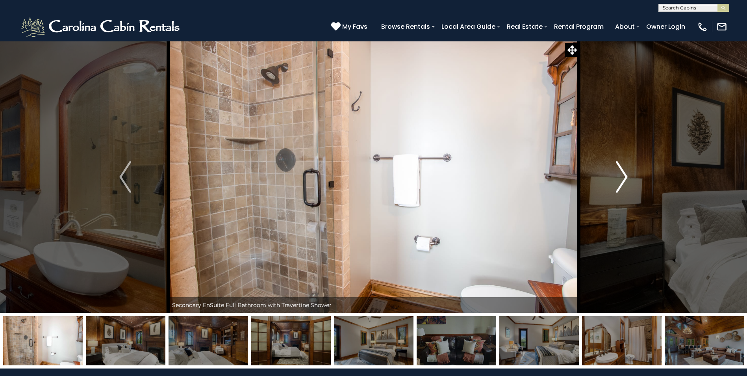
click at [630, 174] on button "Next" at bounding box center [622, 177] width 86 height 272
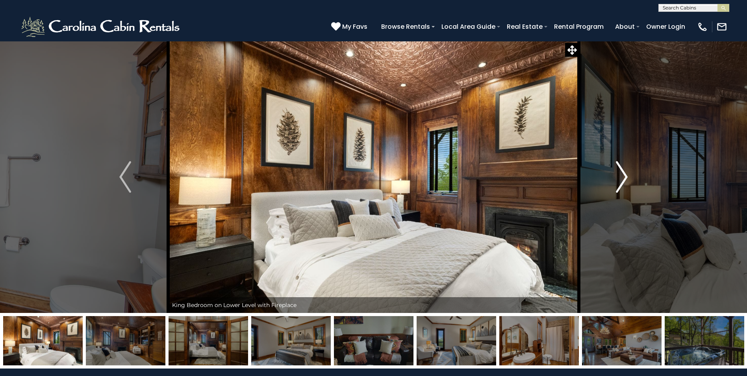
click at [630, 174] on button "Next" at bounding box center [622, 177] width 86 height 272
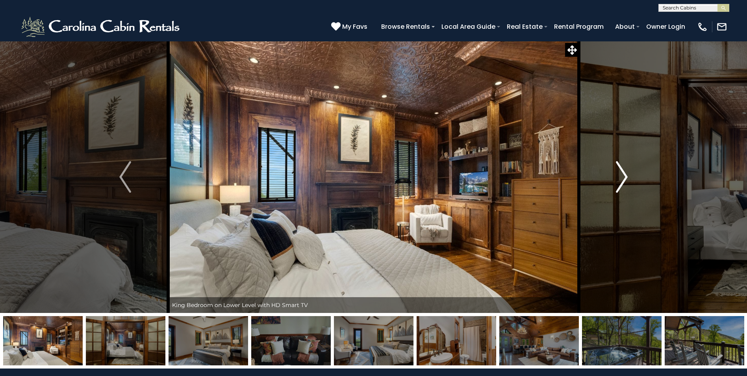
click at [630, 174] on button "Next" at bounding box center [622, 177] width 86 height 272
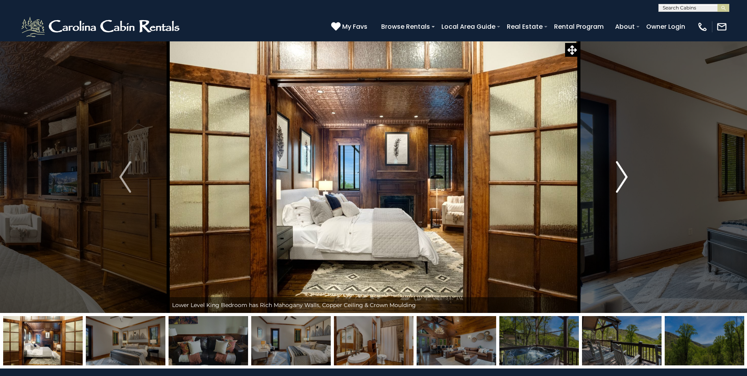
click at [629, 174] on button "Next" at bounding box center [622, 177] width 86 height 272
